Goal: Check status: Check status

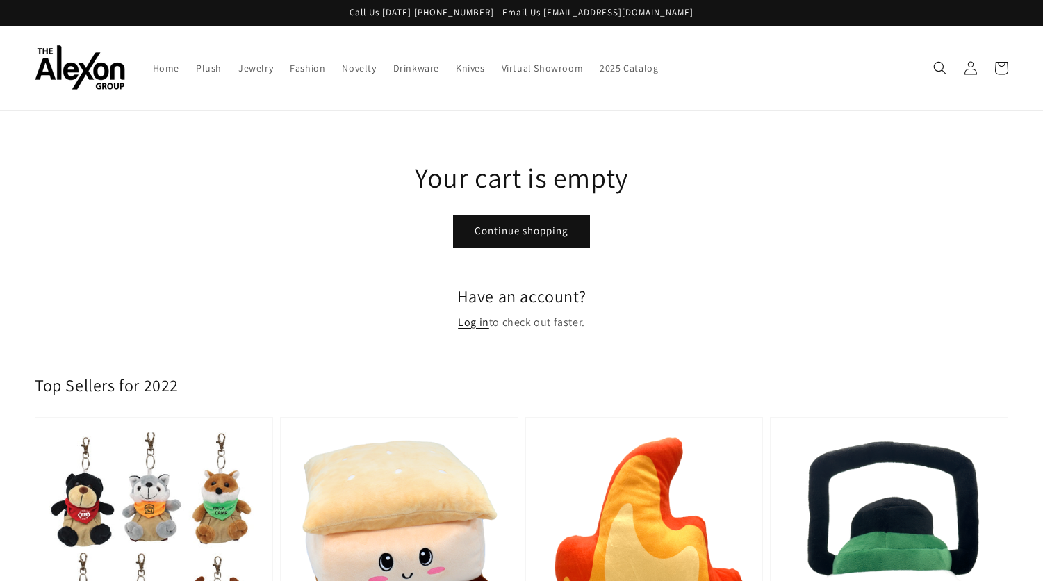
click at [469, 323] on link "Log in" at bounding box center [473, 323] width 31 height 20
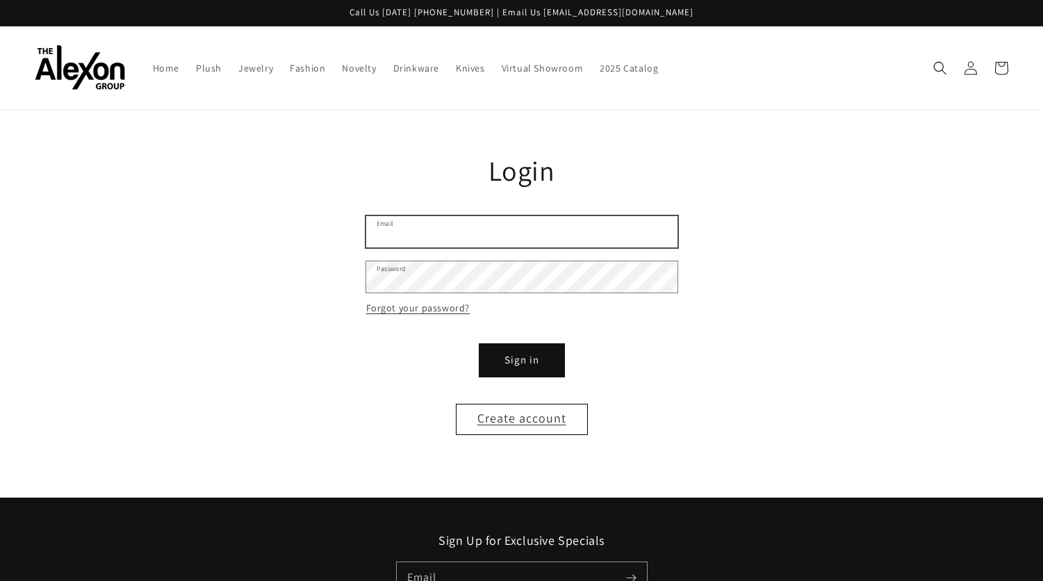
type input "**********"
drag, startPoint x: 519, startPoint y: 360, endPoint x: 536, endPoint y: 355, distance: 17.6
click at [519, 359] on button "Sign in" at bounding box center [521, 360] width 83 height 31
click at [523, 361] on button "Sign in" at bounding box center [521, 360] width 83 height 31
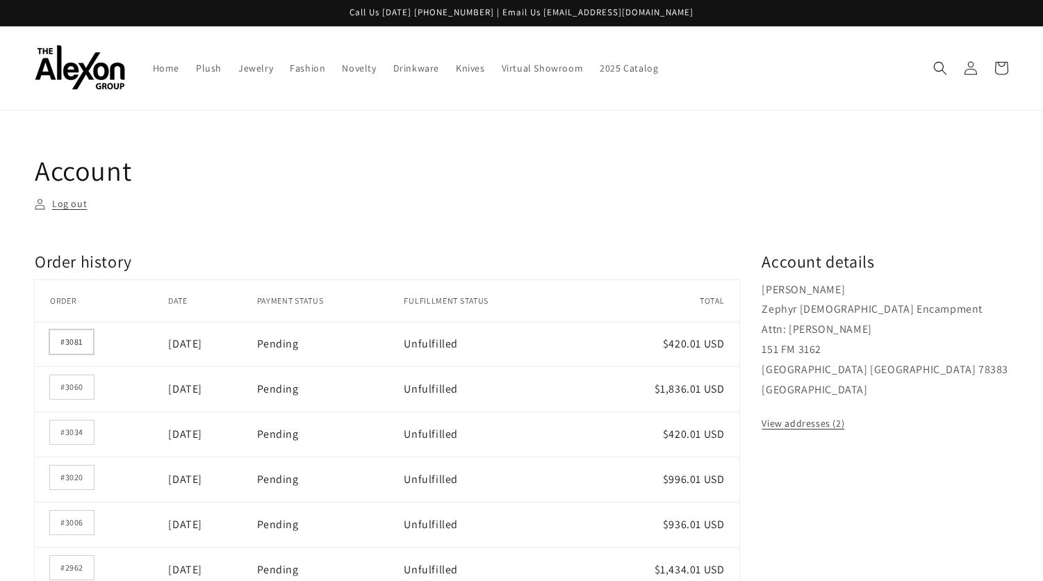
click at [74, 348] on link "#3081" at bounding box center [71, 342] width 43 height 24
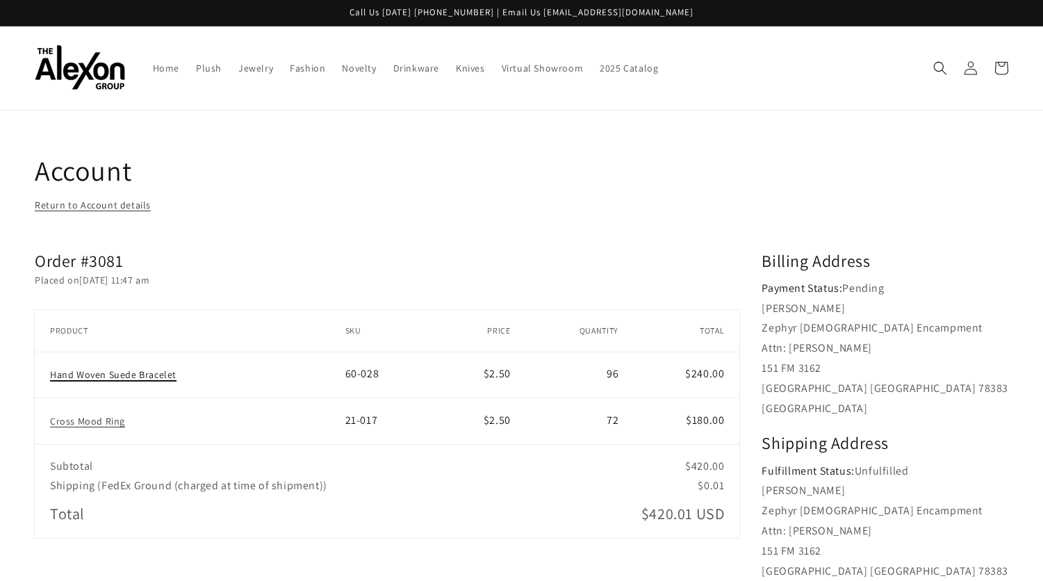
click at [105, 376] on link "Hand Woven Suede Bracelet" at bounding box center [113, 374] width 127 height 13
